Goal: Task Accomplishment & Management: Complete application form

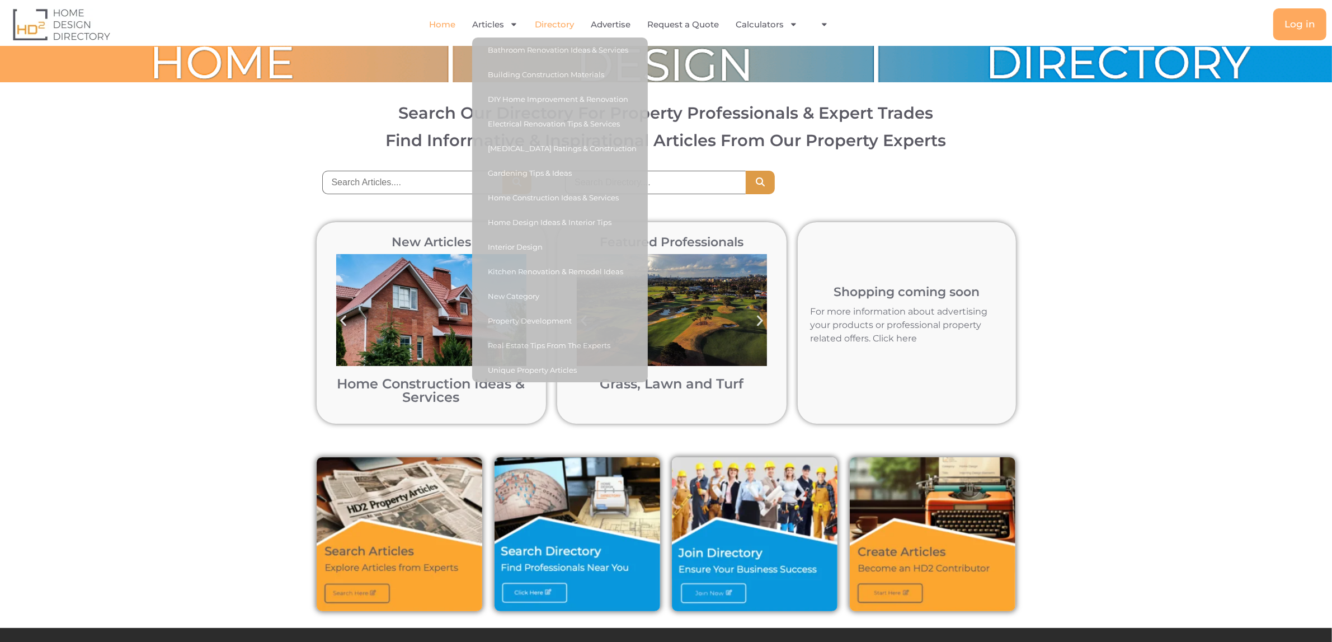
click at [544, 25] on link "Directory" at bounding box center [554, 25] width 39 height 26
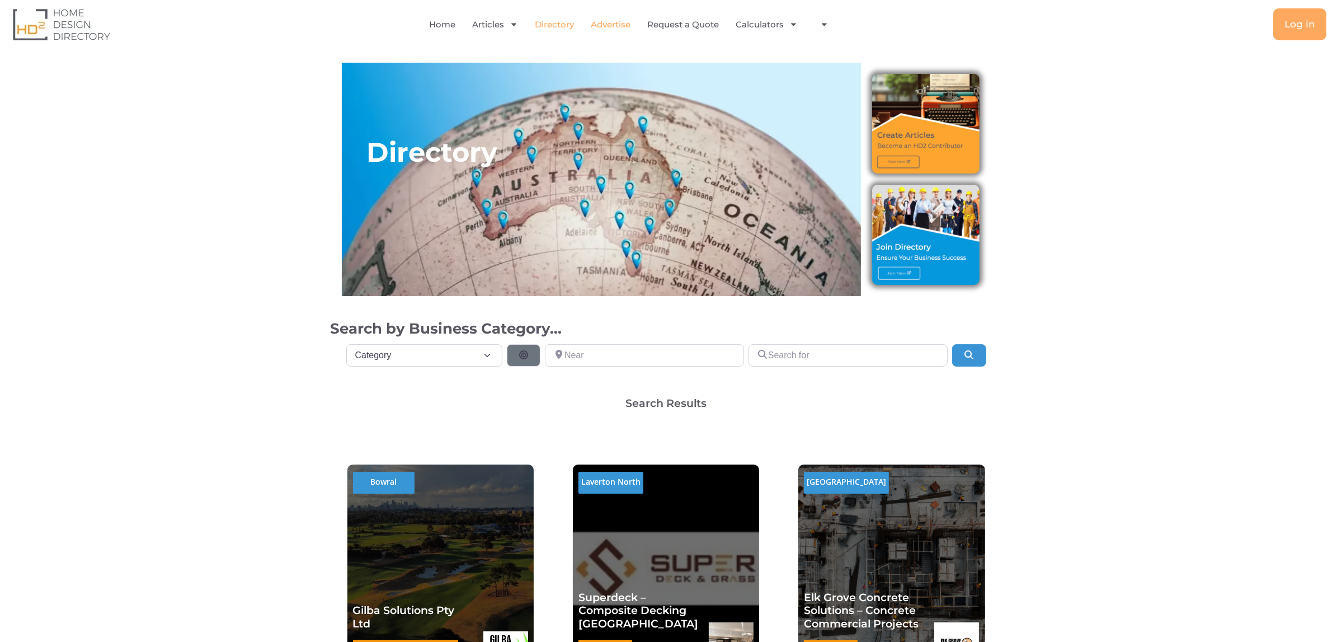
click at [613, 25] on link "Advertise" at bounding box center [611, 25] width 40 height 26
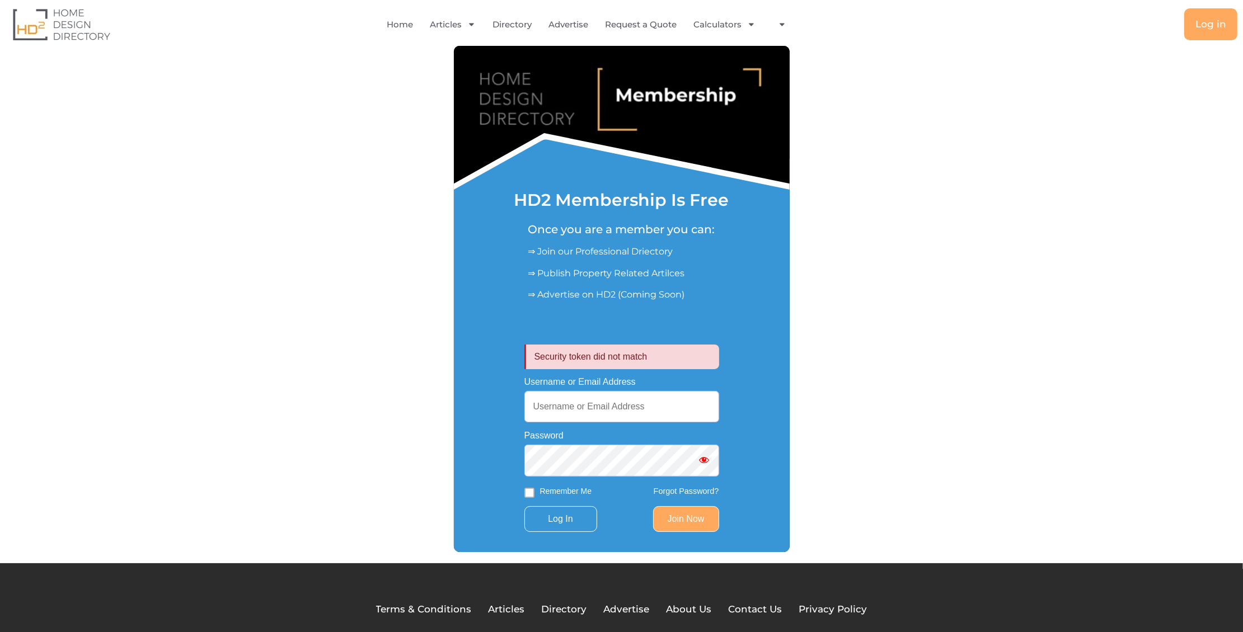
click at [584, 409] on input "Username or Email Address" at bounding box center [621, 406] width 195 height 31
type input "[EMAIL_ADDRESS][DOMAIN_NAME]"
click at [566, 524] on input "Log In" at bounding box center [560, 519] width 73 height 26
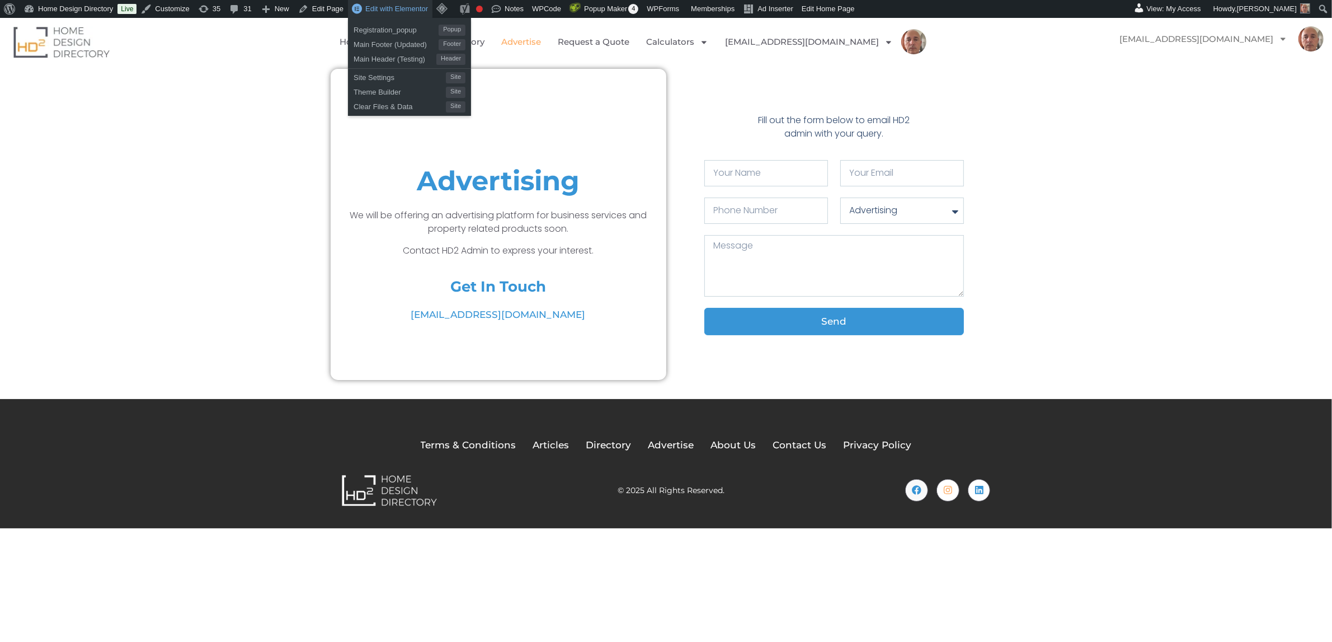
click at [410, 7] on span "Edit with Elementor" at bounding box center [396, 8] width 63 height 8
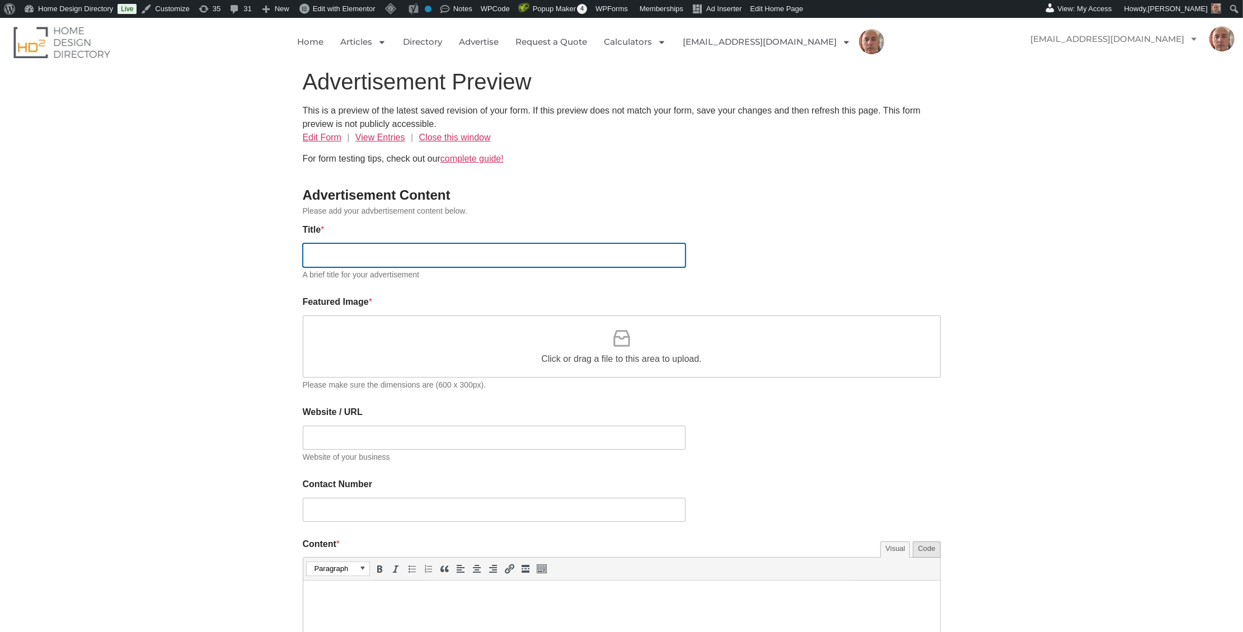
click at [350, 259] on input "Title *" at bounding box center [494, 255] width 383 height 24
type input "Test Ad"
click at [460, 353] on div "Click or drag a file to this area to upload." at bounding box center [622, 347] width 638 height 62
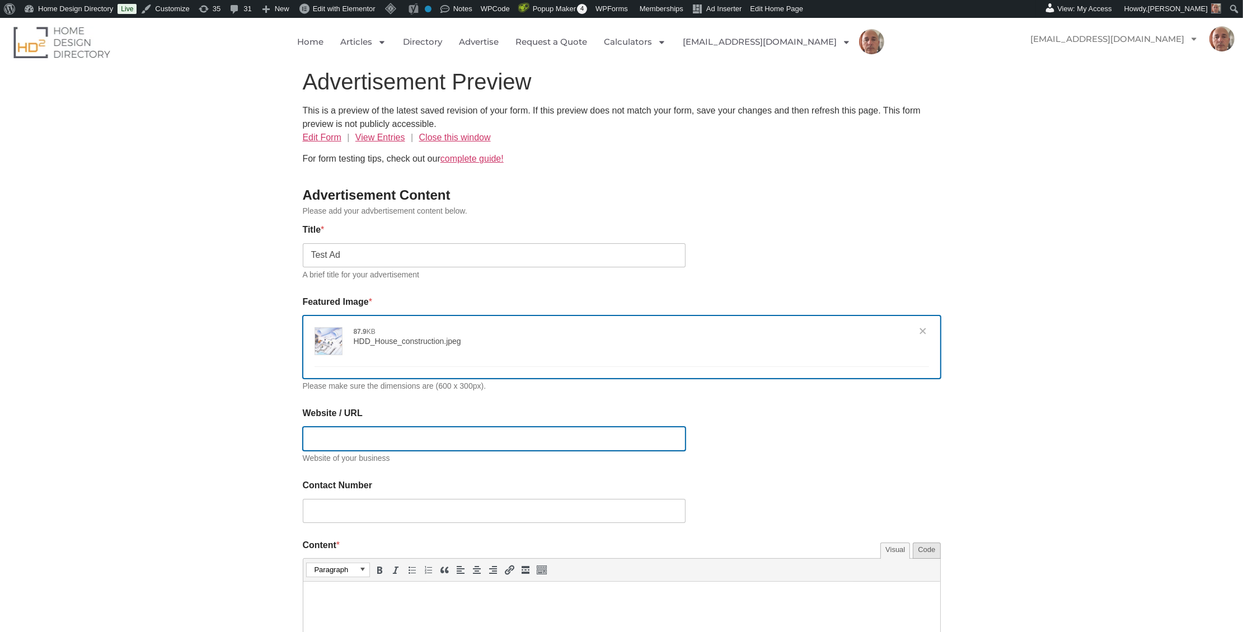
click at [335, 437] on input "Website / URL" at bounding box center [494, 439] width 383 height 24
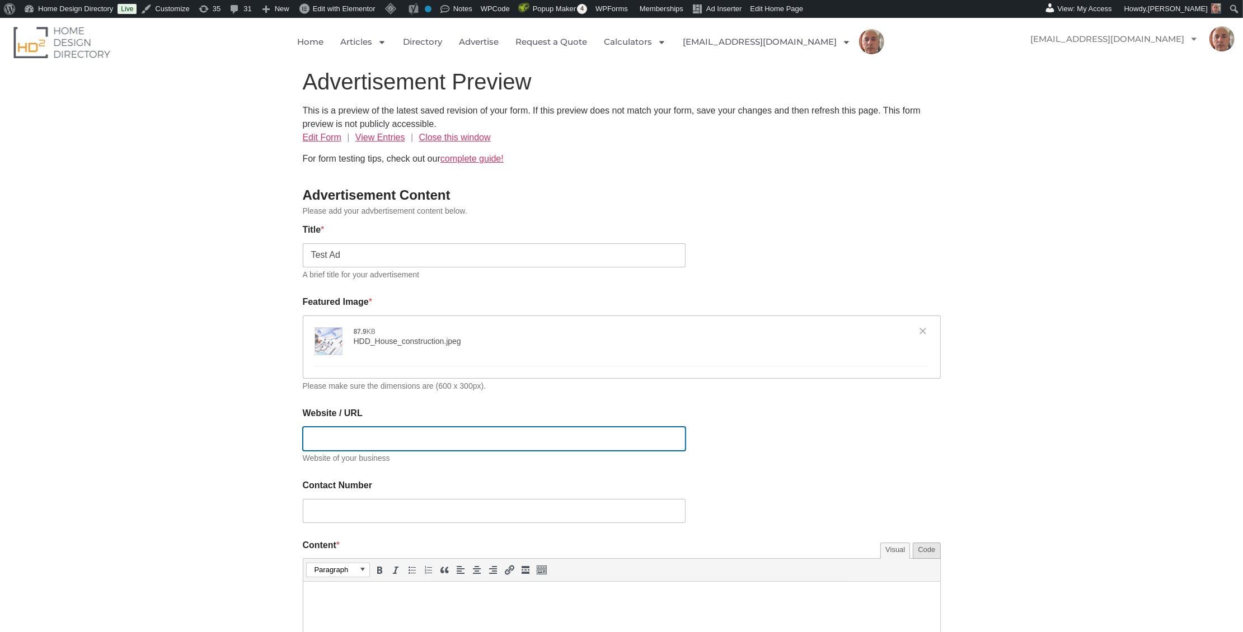
type input "h"
type input "[{"name":"HDD_House_construction.jpeg","file":"6119528c427a6ee073eaab0d21a9d1dc…"
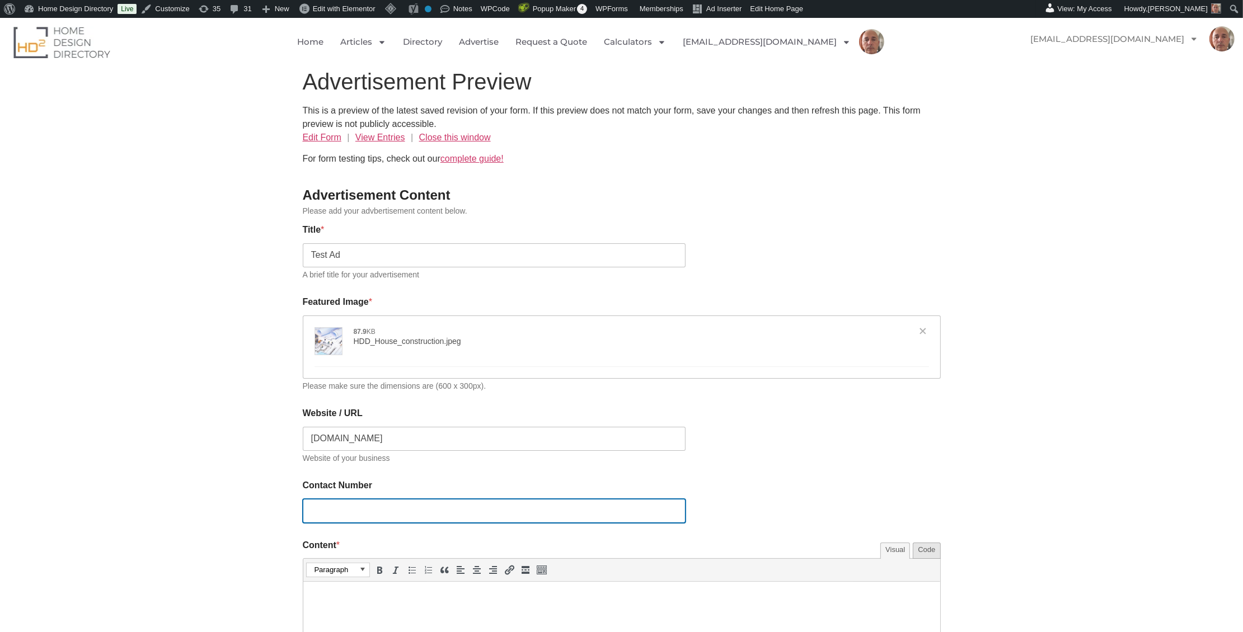
type input "https://hd2.com.au"
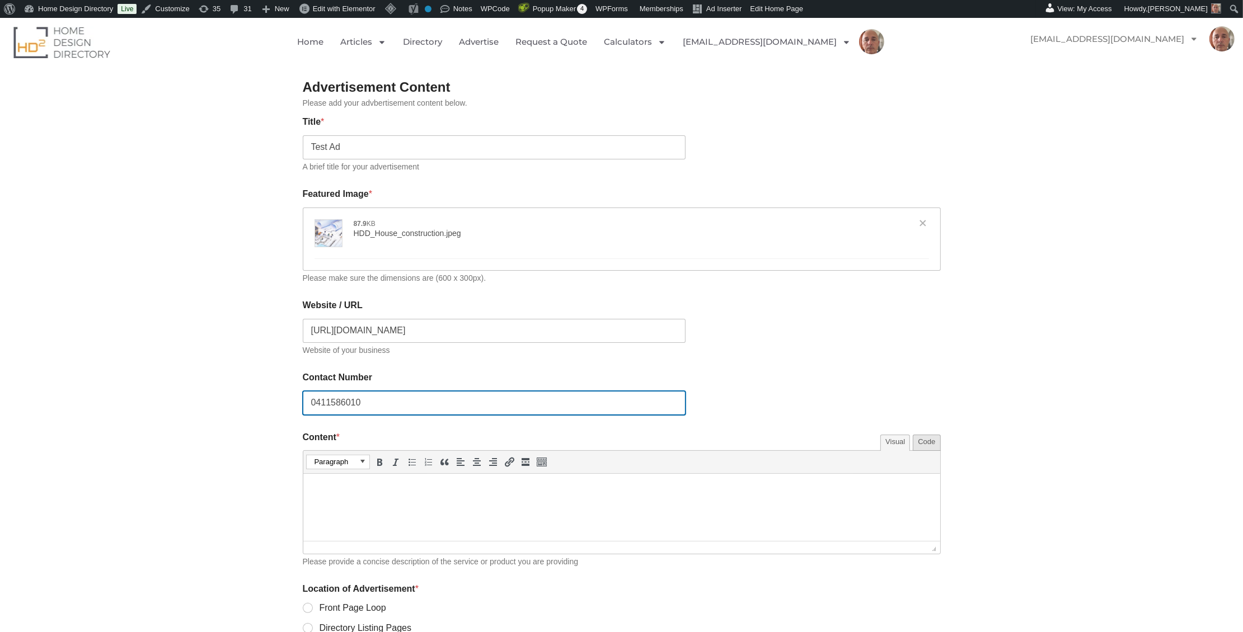
scroll to position [109, 0]
type input "0411586010"
click at [360, 490] on p at bounding box center [621, 487] width 626 height 13
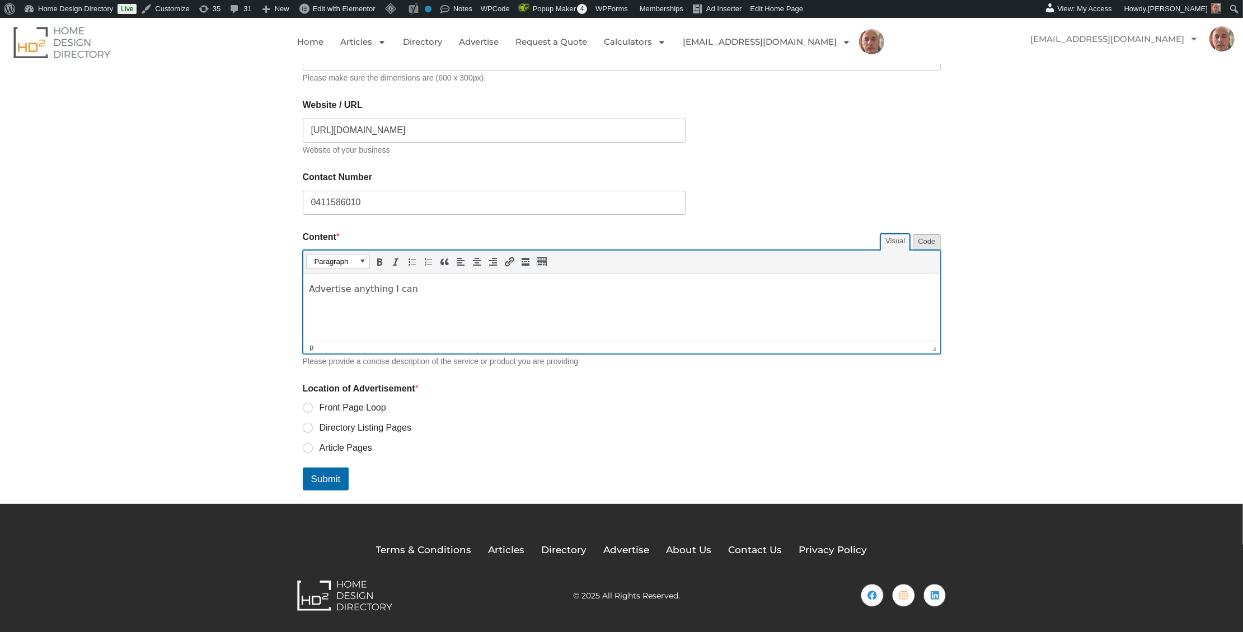
scroll to position [311, 0]
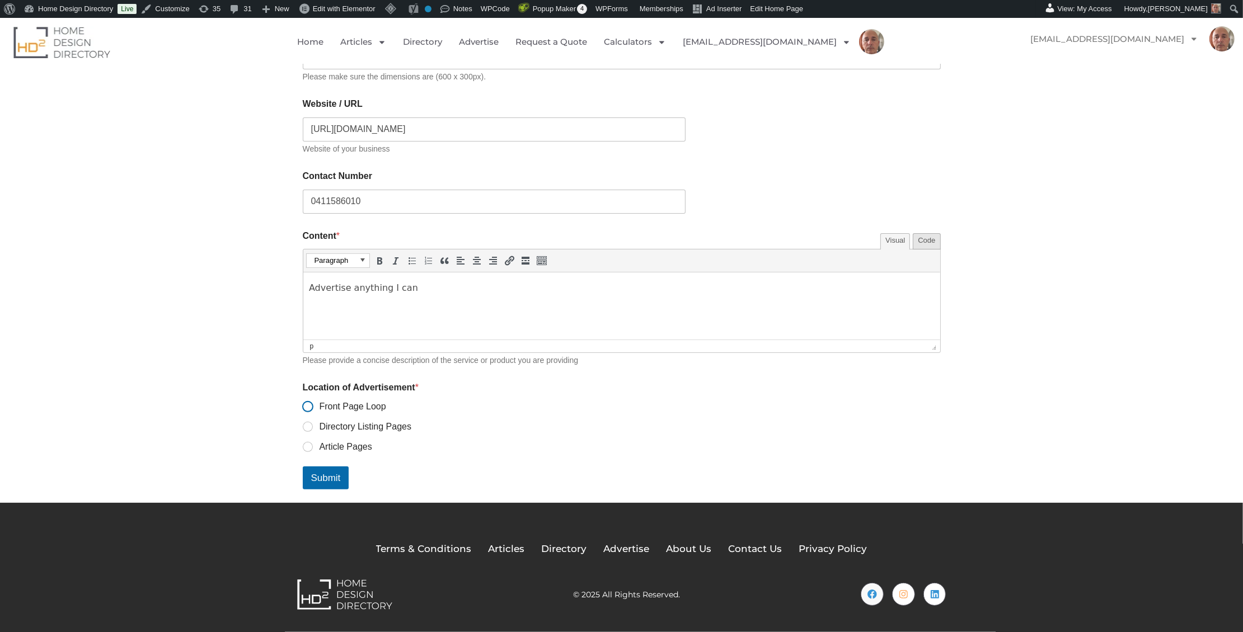
click at [309, 410] on input "Front Page Loop" at bounding box center [308, 407] width 9 height 9
radio input "true"
click at [327, 482] on button "Submit" at bounding box center [326, 478] width 46 height 23
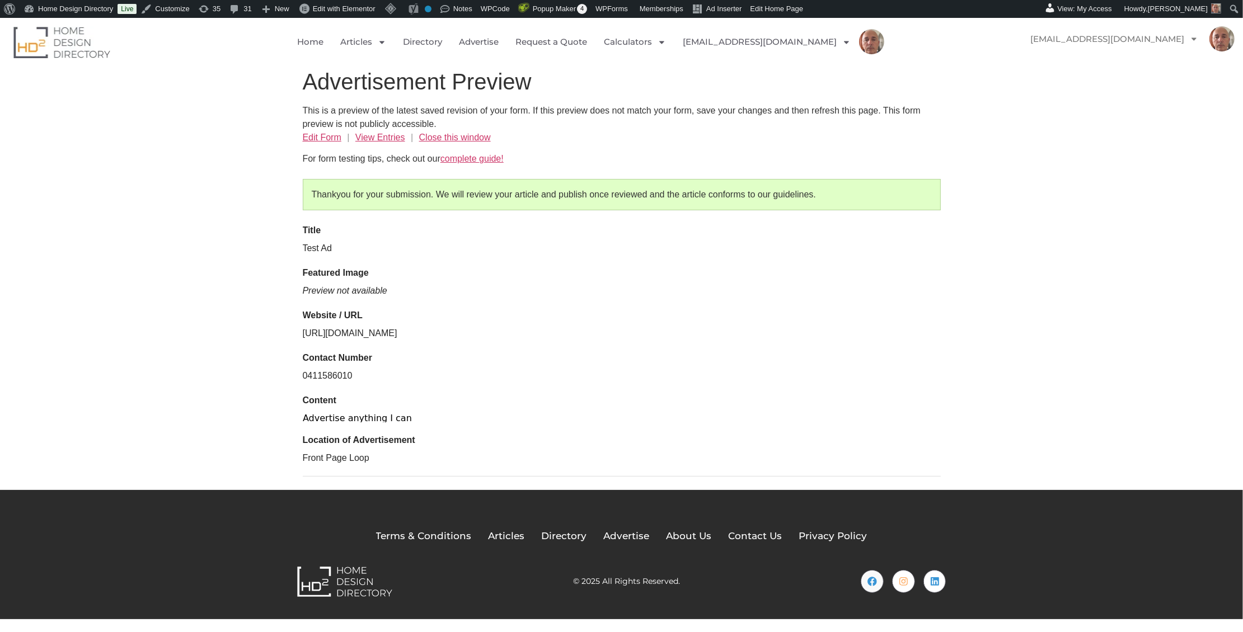
scroll to position [0, 0]
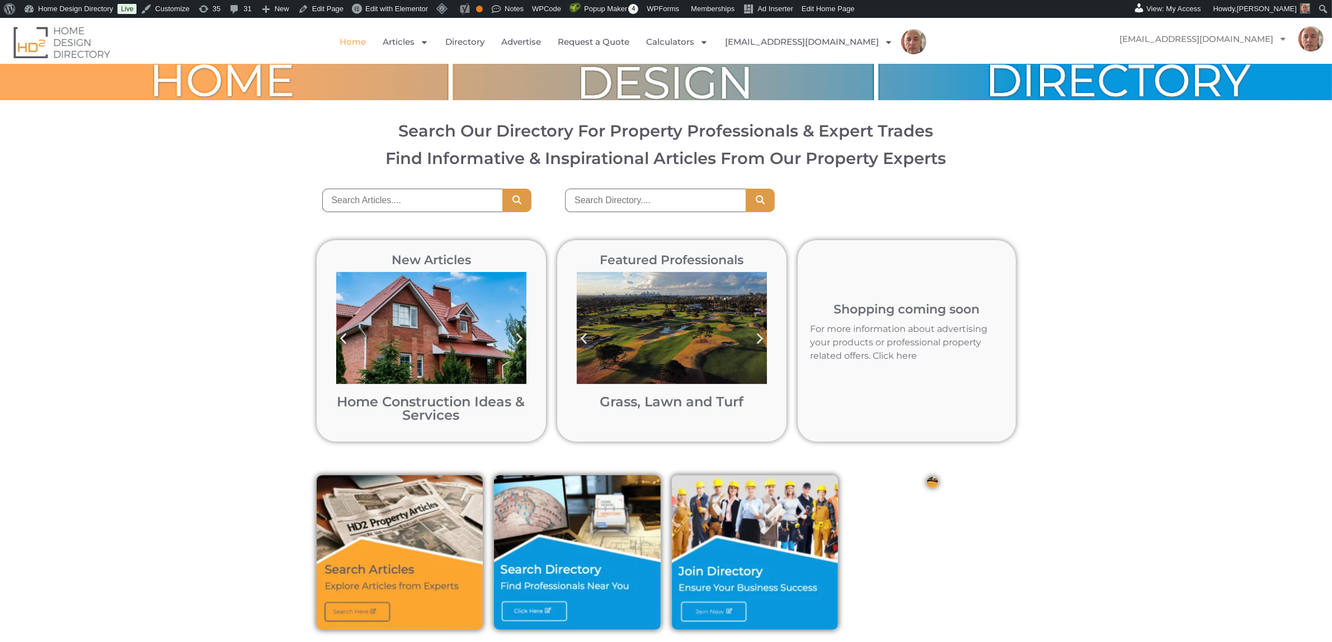
scroll to position [133, 0]
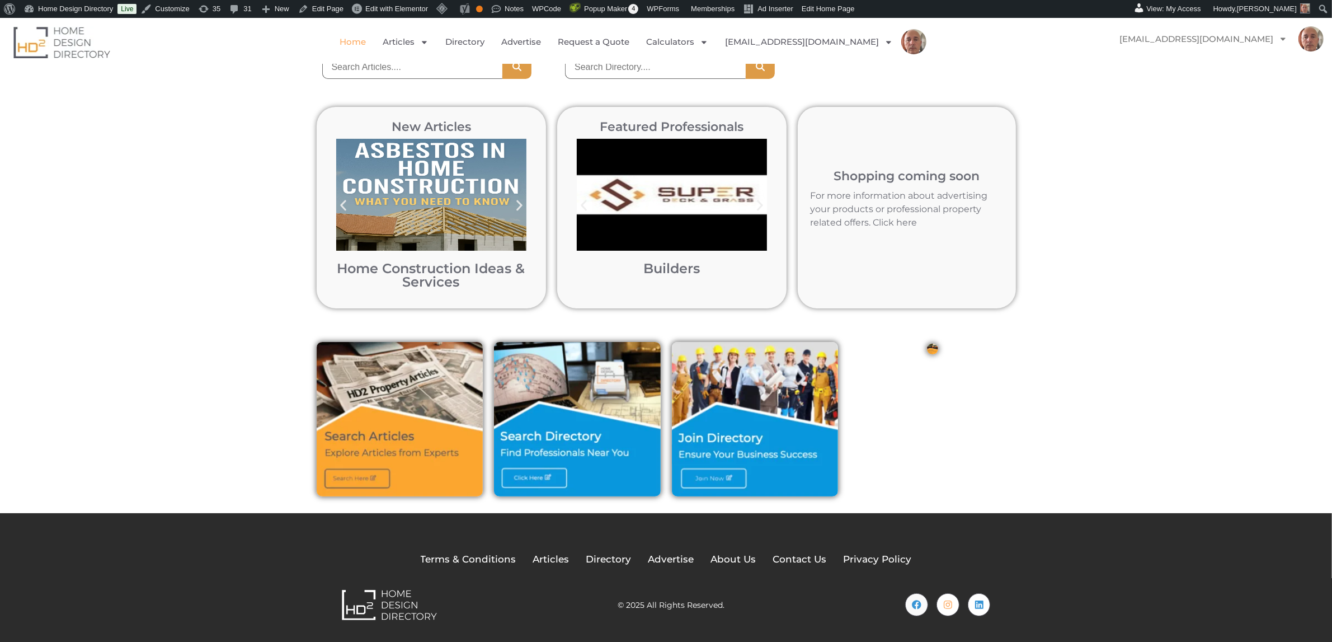
click at [936, 347] on img at bounding box center [932, 349] width 11 height 11
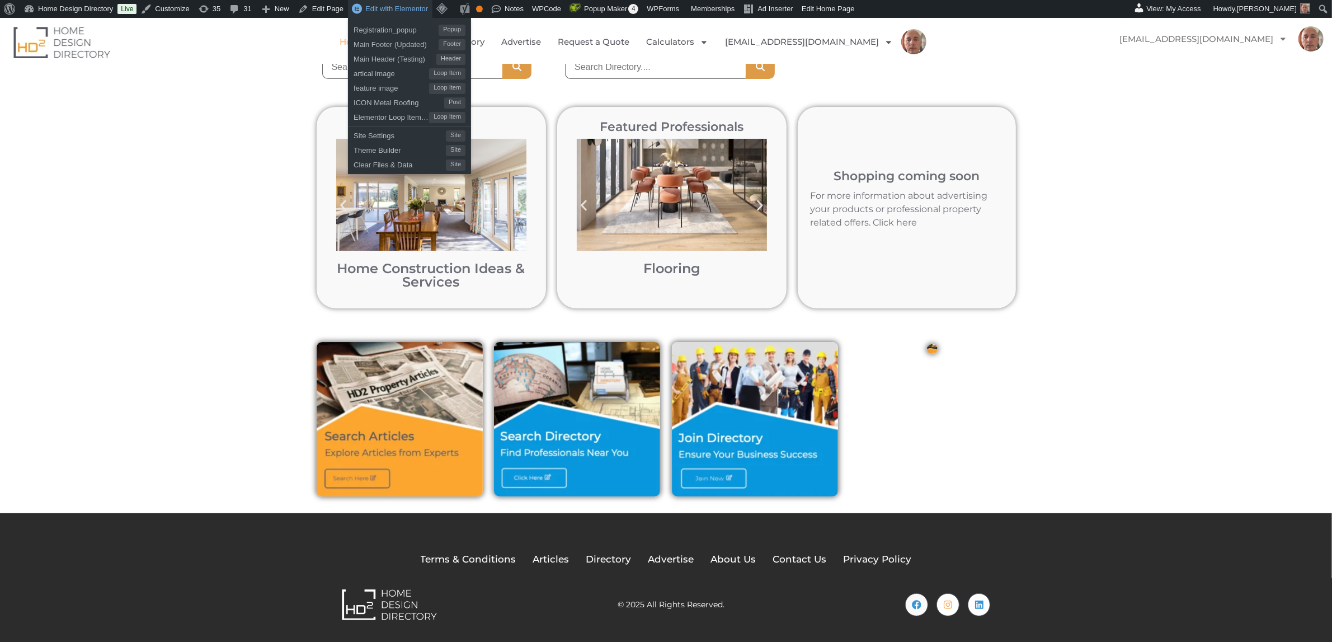
click at [397, 10] on span "Edit with Elementor" at bounding box center [396, 8] width 63 height 8
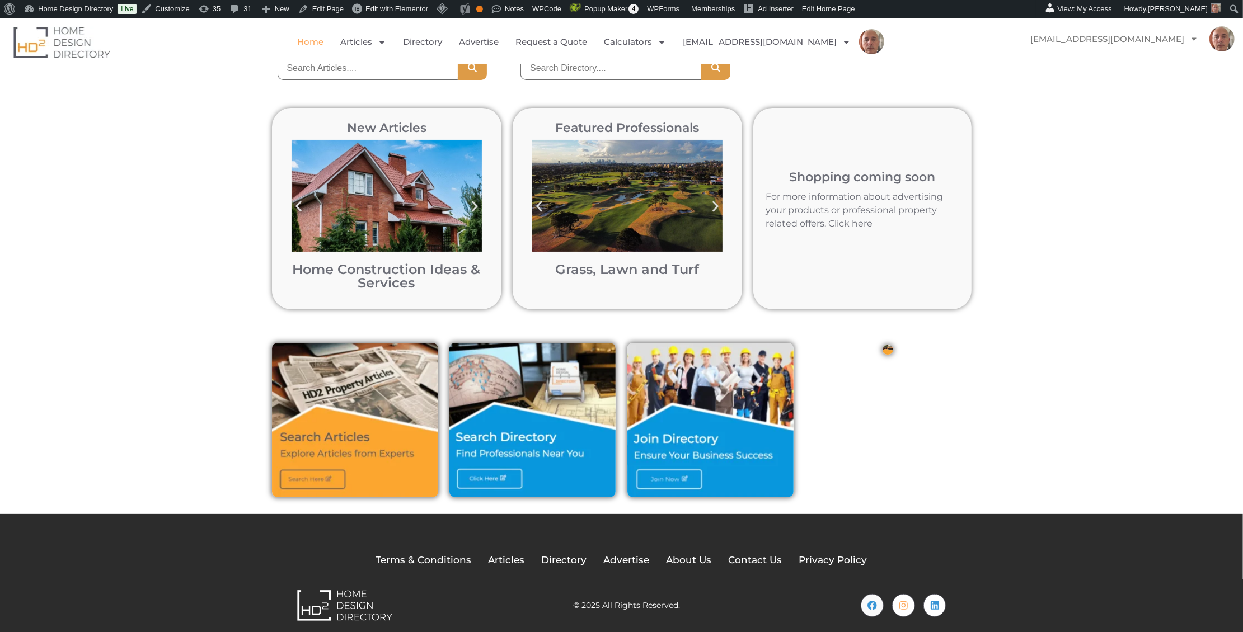
scroll to position [143, 0]
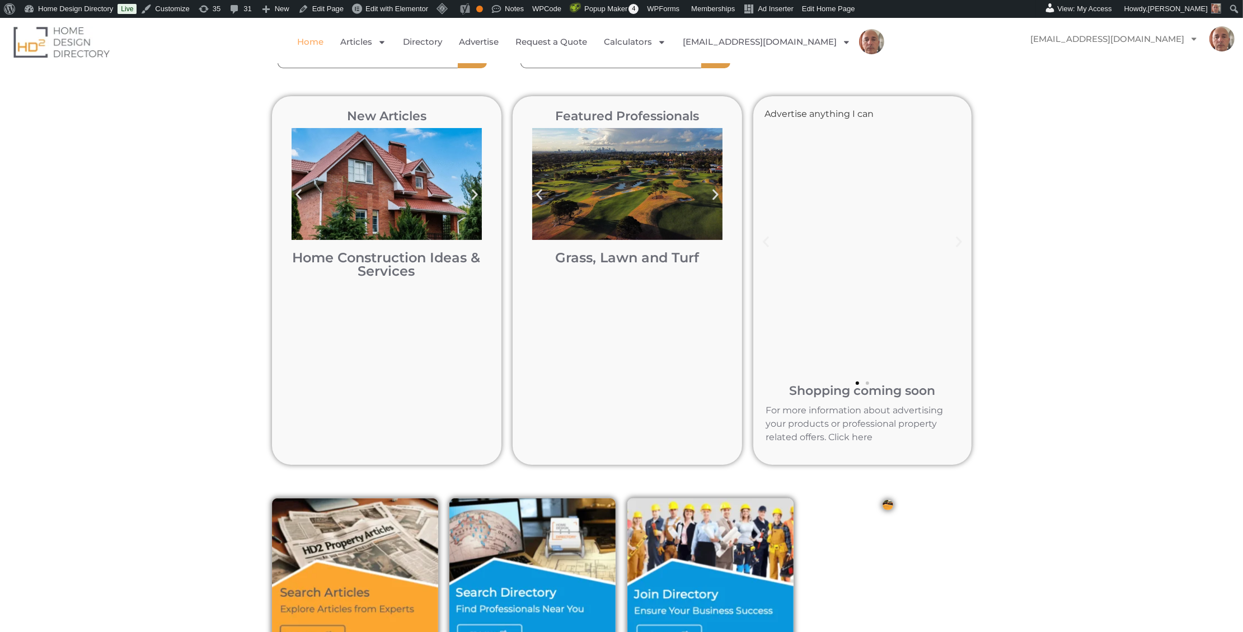
click at [833, 181] on link at bounding box center [862, 280] width 218 height 368
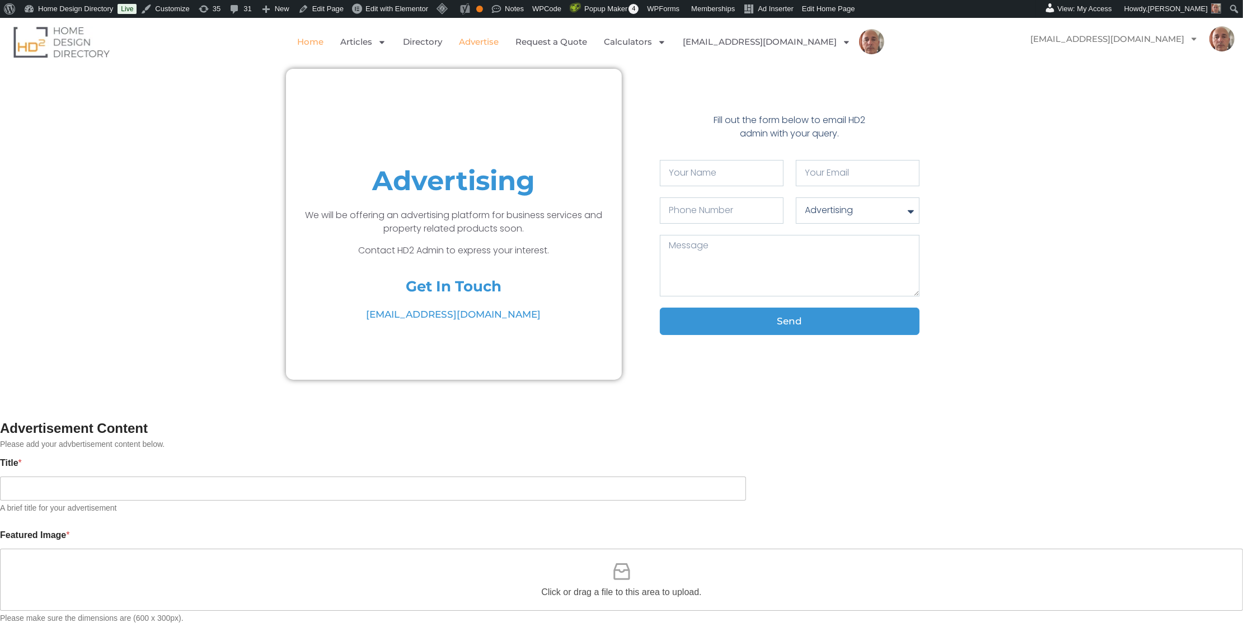
click at [323, 40] on link "Home" at bounding box center [310, 42] width 26 height 26
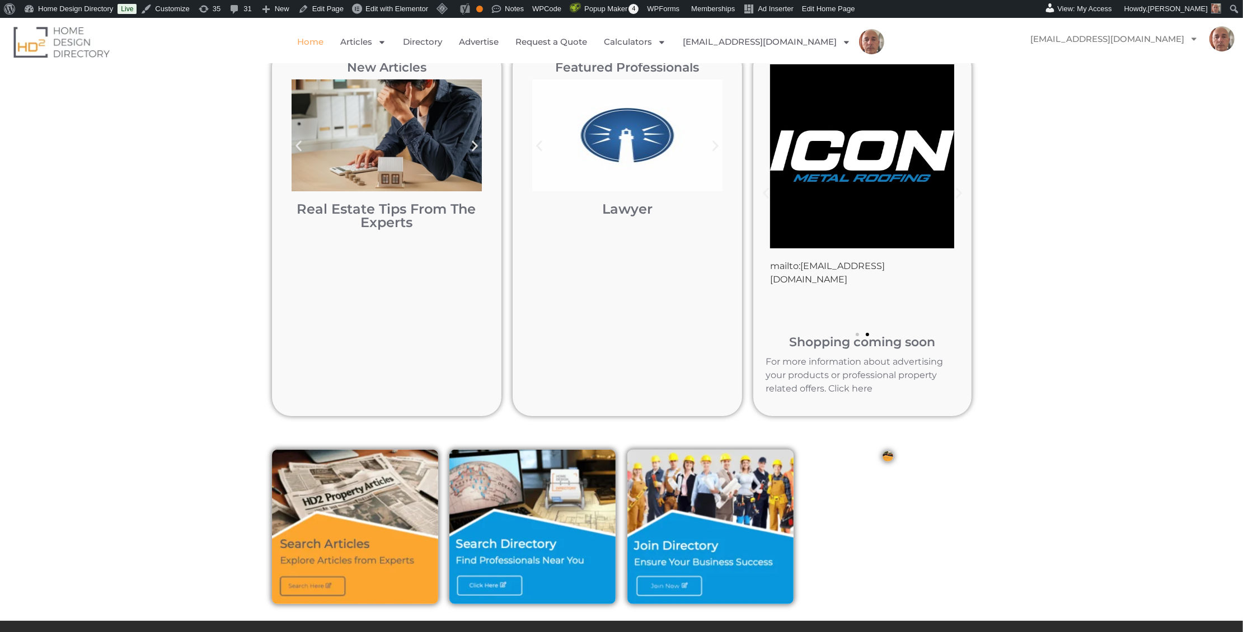
scroll to position [157, 0]
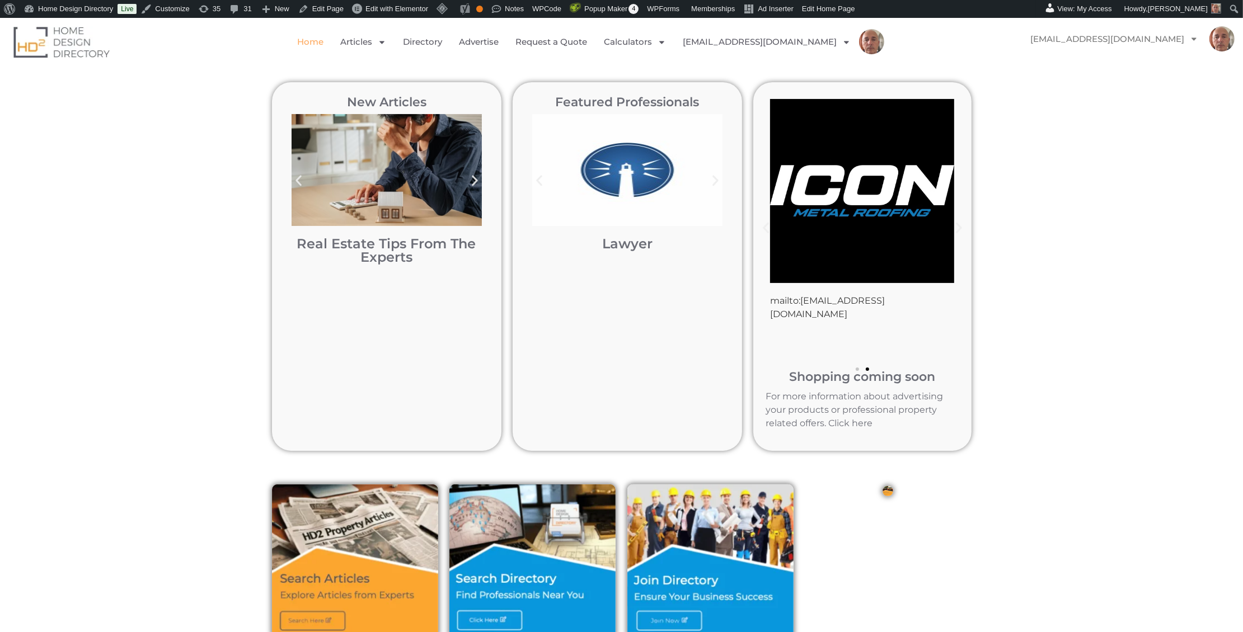
click at [889, 492] on img at bounding box center [887, 491] width 11 height 10
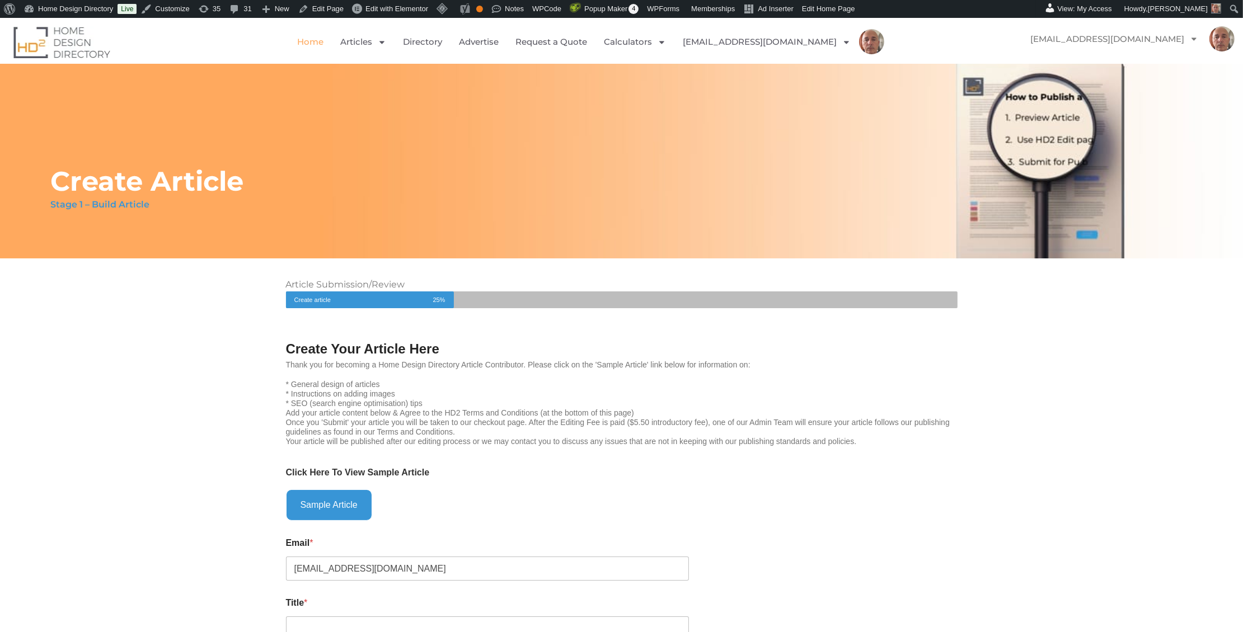
click at [323, 41] on link "Home" at bounding box center [310, 42] width 26 height 26
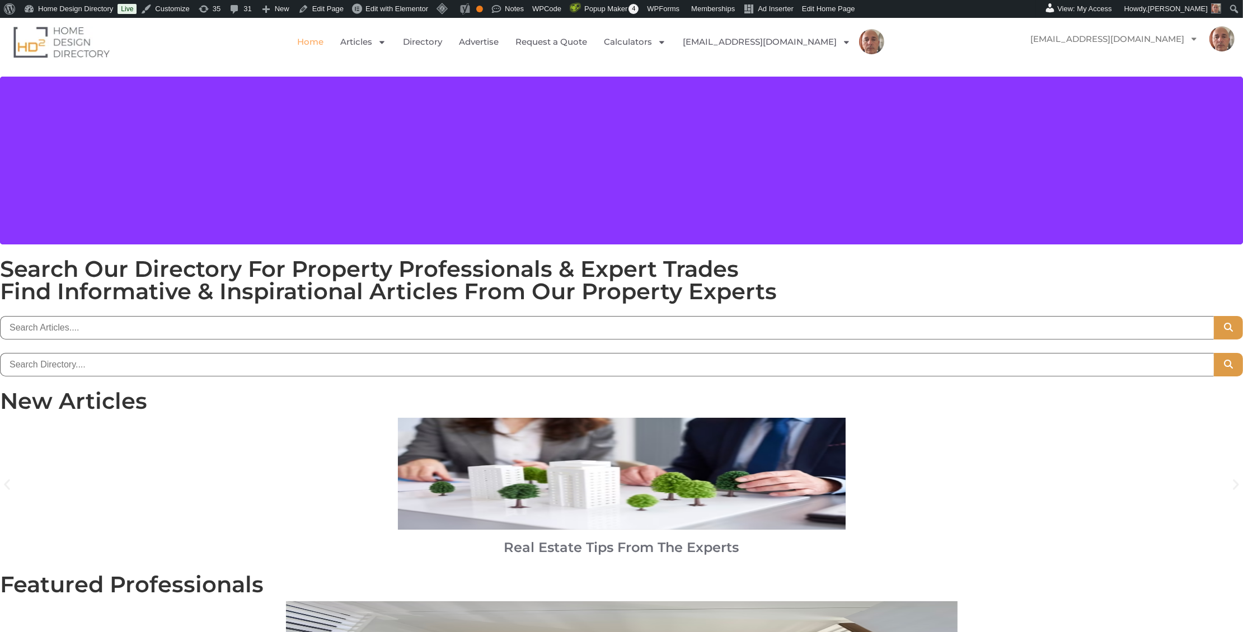
click at [323, 41] on link "Home" at bounding box center [310, 42] width 26 height 26
